Goal: Transaction & Acquisition: Obtain resource

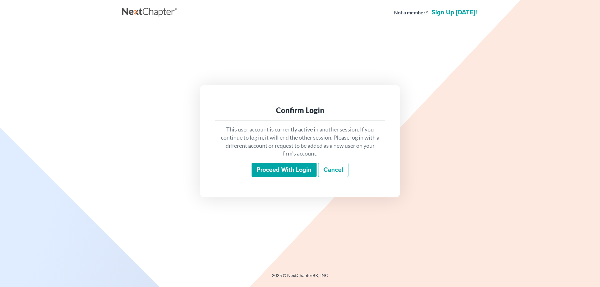
click at [278, 166] on input "Proceed with login" at bounding box center [283, 170] width 65 height 14
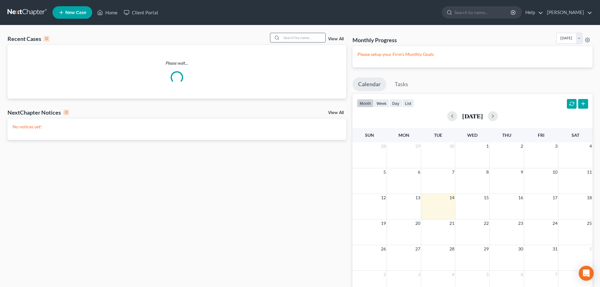
click at [287, 37] on input "search" at bounding box center [303, 37] width 44 height 9
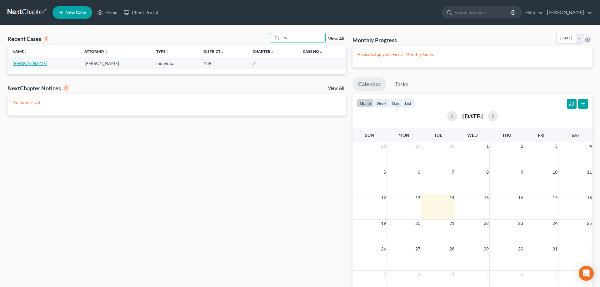
type input "zy"
click at [34, 63] on link "[PERSON_NAME]" at bounding box center [29, 63] width 35 height 5
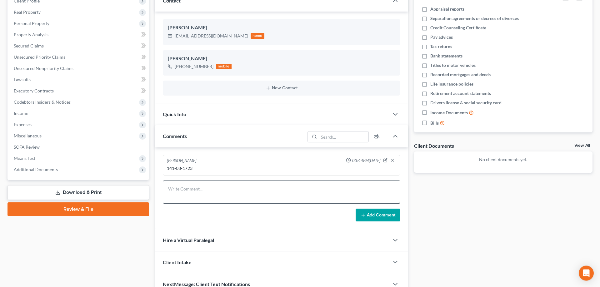
scroll to position [124, 0]
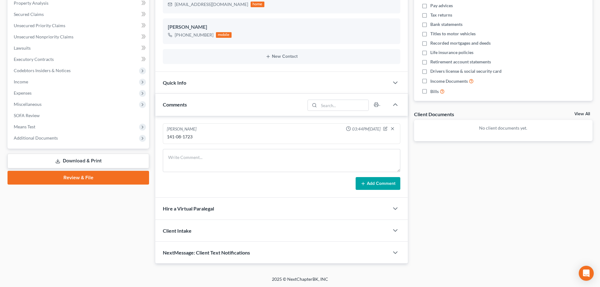
click at [102, 160] on link "Download & Print" at bounding box center [77, 161] width 141 height 15
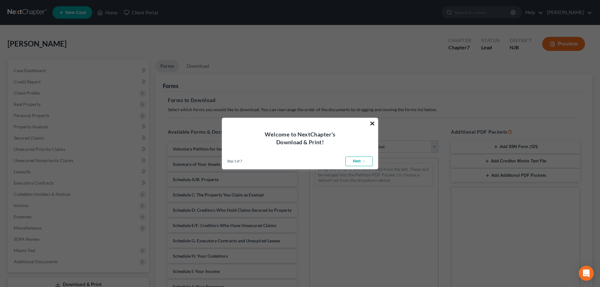
click at [372, 123] on button "×" at bounding box center [372, 123] width 6 height 10
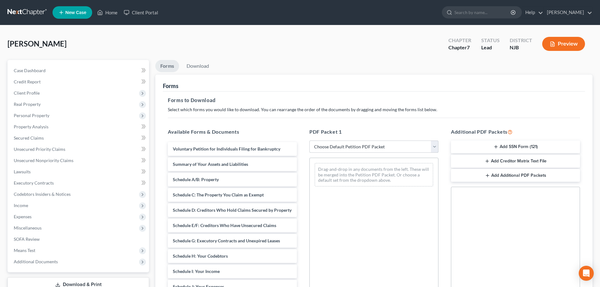
click at [309, 141] on select "Choose Default Petition PDF Packet Complete Bankruptcy Petition (all forms and …" at bounding box center [373, 147] width 129 height 12
select select "0"
click option "Complete Bankruptcy Petition (all forms and schedules)" at bounding box center [0, 0] width 0 height 0
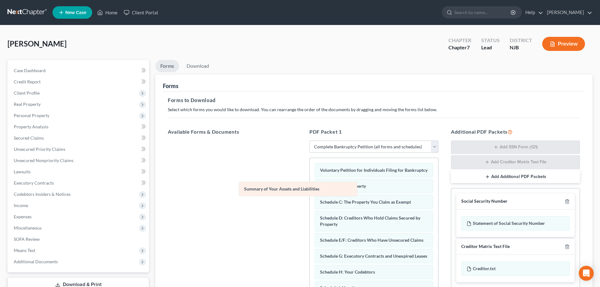
drag, startPoint x: 343, startPoint y: 186, endPoint x: 267, endPoint y: 189, distance: 76.3
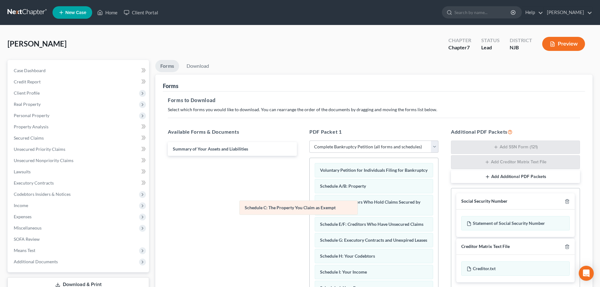
drag, startPoint x: 332, startPoint y: 201, endPoint x: 252, endPoint y: 208, distance: 79.9
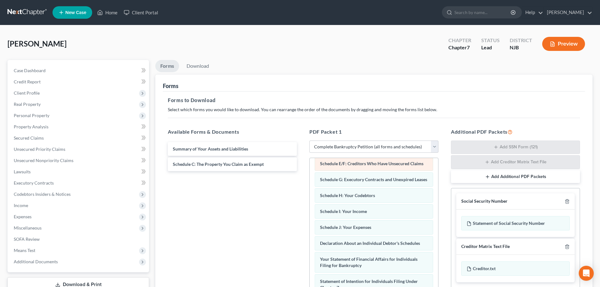
scroll to position [64, 0]
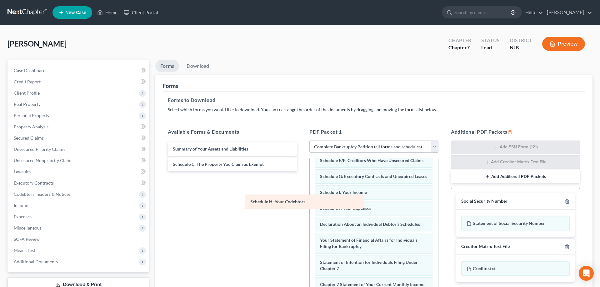
drag, startPoint x: 339, startPoint y: 194, endPoint x: 268, endPoint y: 204, distance: 71.9
click at [309, 203] on div "Schedule H: Your Codebtors Voluntary Petition for Individuals Filing for Bankru…" at bounding box center [373, 246] width 128 height 304
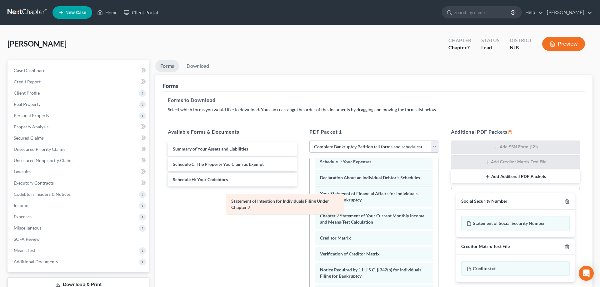
scroll to position [110, 0]
drag, startPoint x: 355, startPoint y: 199, endPoint x: 251, endPoint y: 209, distance: 104.4
click at [309, 209] on div "Statement of Intention for Individuals Filing Under Chapter 7 Voluntary Petitio…" at bounding box center [373, 188] width 128 height 281
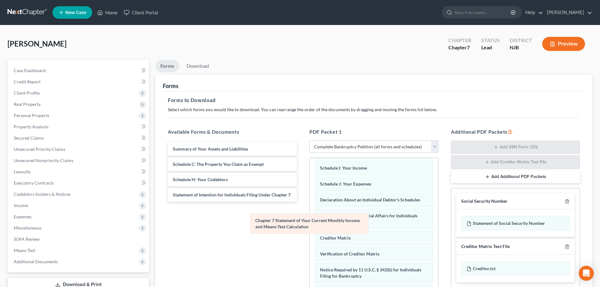
scroll to position [88, 0]
drag, startPoint x: 345, startPoint y: 221, endPoint x: 260, endPoint y: 227, distance: 85.8
click at [309, 227] on div "Chapter 7 Statement of Your Current Monthly Income and Means-Test Calculation V…" at bounding box center [373, 199] width 128 height 259
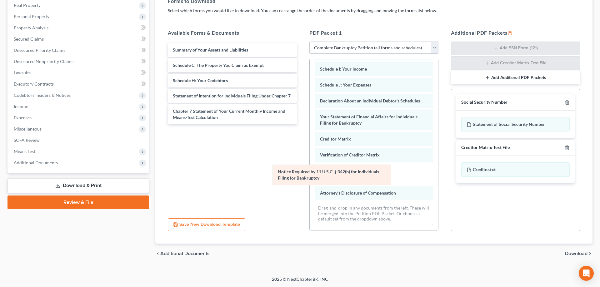
scroll to position [66, 0]
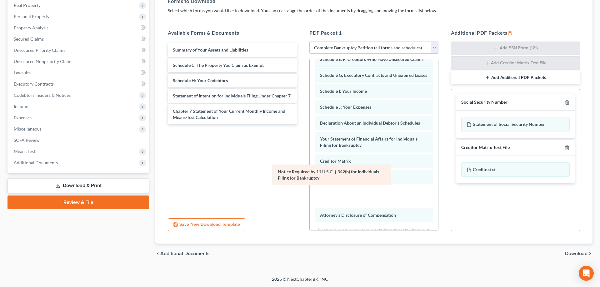
drag, startPoint x: 349, startPoint y: 177, endPoint x: 248, endPoint y: 184, distance: 101.4
click at [309, 184] on div "Notice Required by 11 U.S.C. § 342(b) for Individuals Filing for Bankruptcy Vol…" at bounding box center [373, 122] width 128 height 259
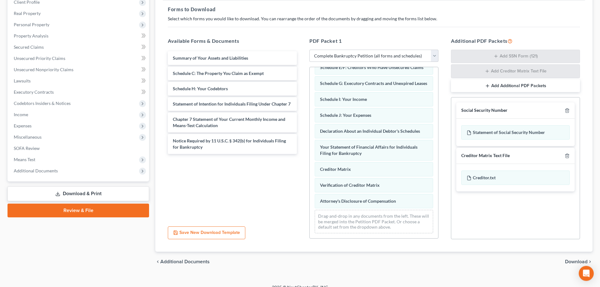
scroll to position [0, 0]
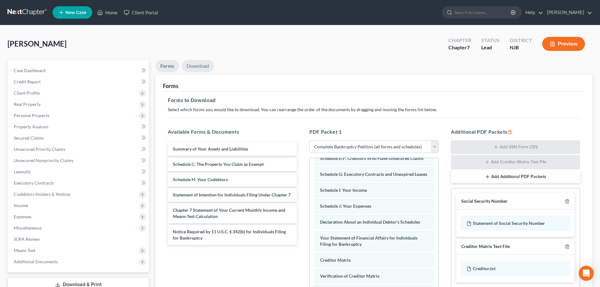
click at [203, 67] on link "Download" at bounding box center [197, 66] width 32 height 12
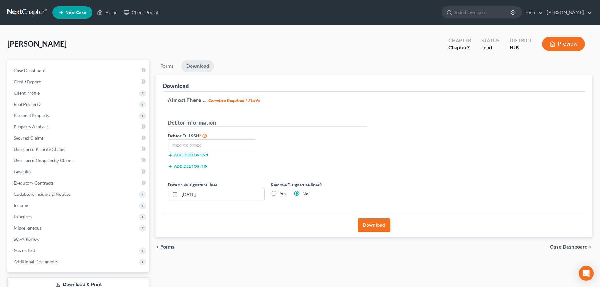
click at [373, 223] on button "Download" at bounding box center [374, 225] width 32 height 14
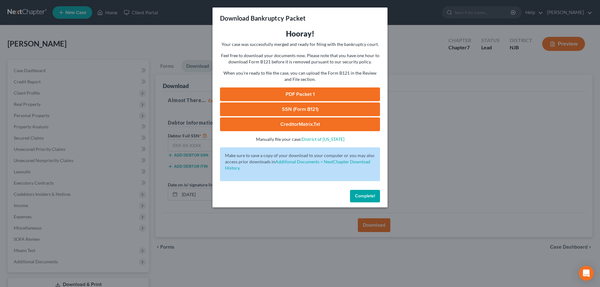
click at [305, 111] on link "SSN (Form B121)" at bounding box center [300, 109] width 160 height 14
click at [303, 93] on link "PDF Packet 1" at bounding box center [300, 94] width 160 height 14
